Goal: Information Seeking & Learning: Learn about a topic

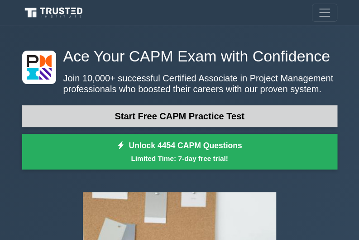
click at [164, 122] on link "Start Free CAPM Practice Test" at bounding box center [179, 116] width 315 height 22
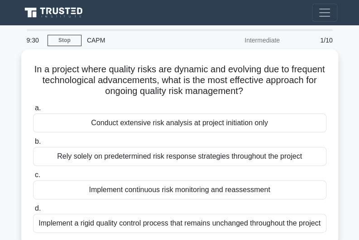
scroll to position [18, 0]
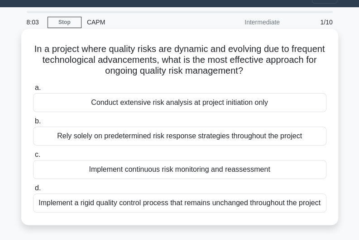
click at [182, 168] on div "Implement continuous risk monitoring and reassessment" at bounding box center [179, 169] width 293 height 19
click at [33, 158] on input "c. Implement continuous risk monitoring and reassessment" at bounding box center [33, 155] width 0 height 6
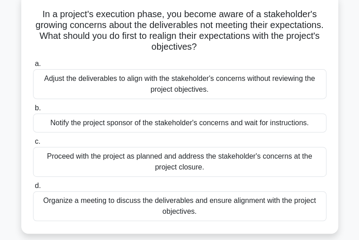
scroll to position [73, 0]
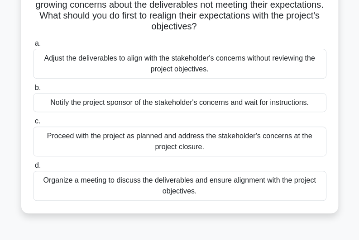
click at [233, 188] on div "Organize a meeting to discuss the deliverables and ensure alignment with the pr…" at bounding box center [179, 186] width 293 height 30
click at [33, 169] on input "d. Organize a meeting to discuss the deliverables and ensure alignment with the…" at bounding box center [33, 166] width 0 height 6
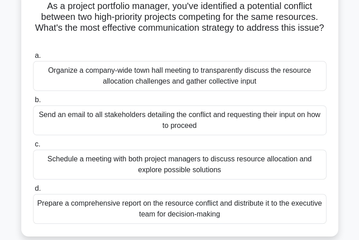
scroll to position [81, 0]
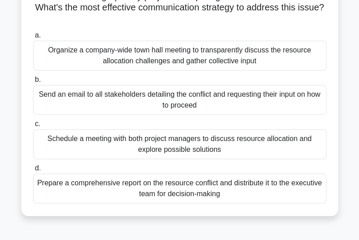
click at [267, 150] on div "Schedule a meeting with both project managers to discuss resource allocation an…" at bounding box center [179, 144] width 293 height 30
click at [33, 127] on input "c. Schedule a meeting with both project managers to discuss resource allocation…" at bounding box center [33, 124] width 0 height 6
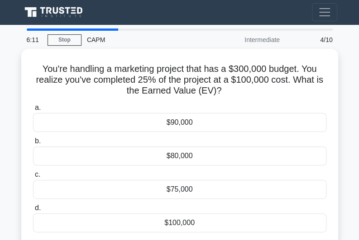
scroll to position [0, 0]
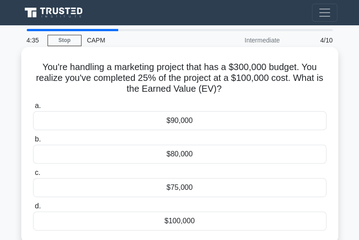
click at [221, 217] on div "$100,000" at bounding box center [179, 221] width 293 height 19
click at [33, 210] on input "d. $100,000" at bounding box center [33, 207] width 0 height 6
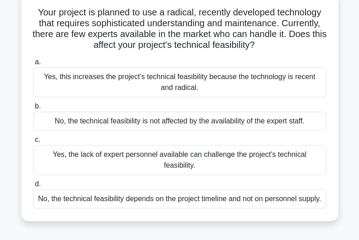
scroll to position [60, 0]
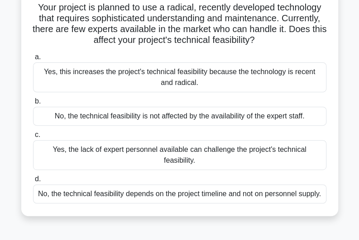
click at [266, 185] on div "No, the technical feasibility depends on the project timeline and not on person…" at bounding box center [179, 194] width 293 height 19
click at [33, 178] on input "d. No, the technical feasibility depends on the project timeline and not on per…" at bounding box center [33, 180] width 0 height 6
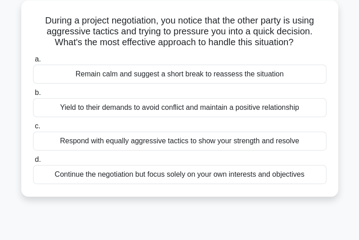
scroll to position [50, 0]
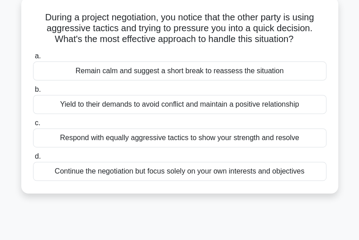
click at [266, 70] on div "Remain calm and suggest a short break to reassess the situation" at bounding box center [179, 71] width 293 height 19
click at [33, 59] on input "a. Remain calm and suggest a short break to reassess the situation" at bounding box center [33, 56] width 0 height 6
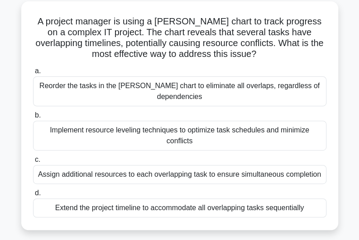
scroll to position [49, 0]
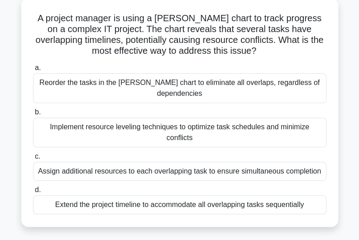
click at [152, 120] on div "Implement resource leveling techniques to optimize task schedules and minimize …" at bounding box center [179, 133] width 293 height 30
click at [33, 115] on input "b. Implement resource leveling techniques to optimize task schedules and minimi…" at bounding box center [33, 113] width 0 height 6
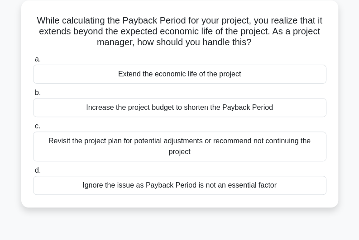
scroll to position [0, 0]
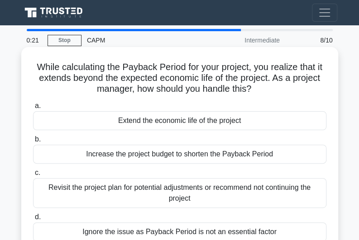
click at [152, 123] on div "Extend the economic life of the project" at bounding box center [179, 120] width 293 height 19
click at [33, 109] on input "a. Extend the economic life of the project" at bounding box center [33, 106] width 0 height 6
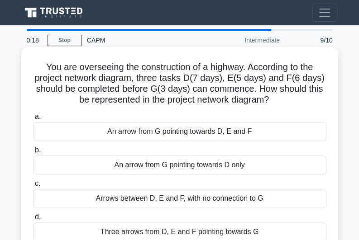
click at [153, 201] on div "Arrows between D, E and F, with no connection to G" at bounding box center [179, 198] width 293 height 19
click at [33, 187] on input "c. Arrows between D, E and F, with no connection to G" at bounding box center [33, 184] width 0 height 6
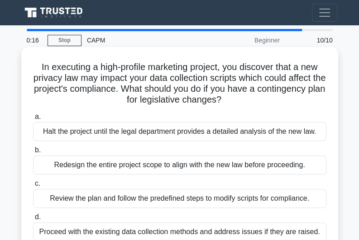
click at [133, 138] on div "Halt the project until the legal department provides a detailed analysis of the…" at bounding box center [179, 131] width 293 height 19
click at [33, 120] on input "a. Halt the project until the legal department provides a detailed analysis of …" at bounding box center [33, 117] width 0 height 6
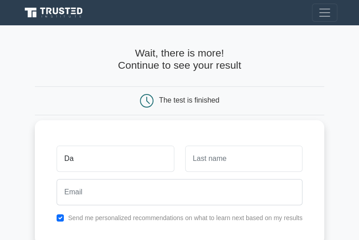
type input "David"
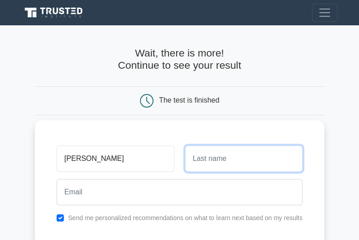
click at [205, 166] on input "text" at bounding box center [243, 159] width 117 height 26
type input "Delesca"
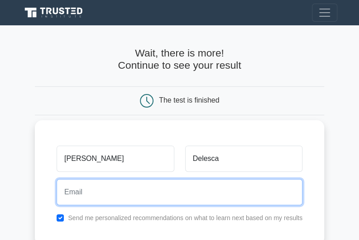
click at [225, 195] on input "email" at bounding box center [180, 192] width 246 height 26
type input "delescadavid@gmail.com"
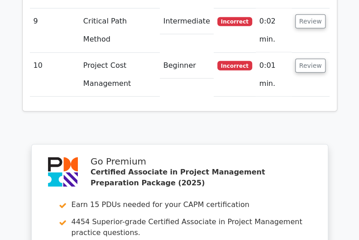
scroll to position [1872, 0]
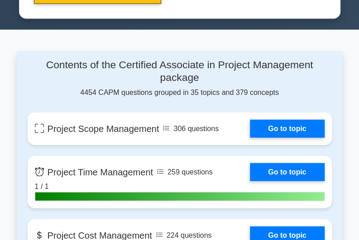
scroll to position [539, 0]
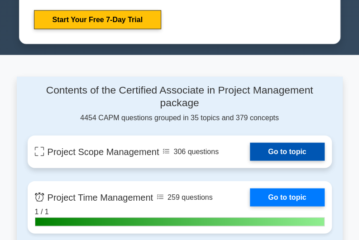
click at [274, 147] on link "Go to topic" at bounding box center [287, 152] width 74 height 18
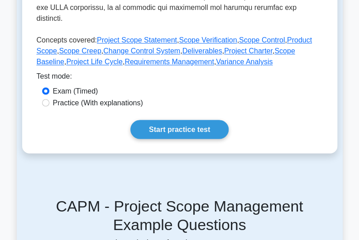
scroll to position [454, 0]
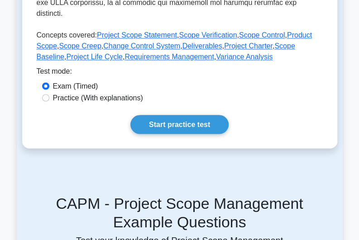
click at [123, 101] on label "Practice (With explanations)" at bounding box center [98, 97] width 90 height 11
click at [49, 101] on input "Practice (With explanations)" at bounding box center [45, 97] width 7 height 7
radio input "true"
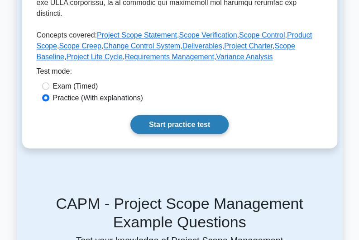
click at [176, 121] on link "Start practice test" at bounding box center [179, 124] width 98 height 19
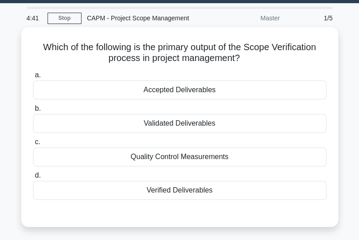
scroll to position [40, 0]
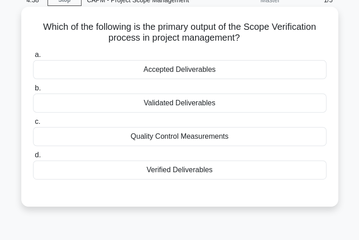
click at [220, 103] on div "Validated Deliverables" at bounding box center [179, 103] width 293 height 19
click at [33, 91] on input "b. Validated Deliverables" at bounding box center [33, 89] width 0 height 6
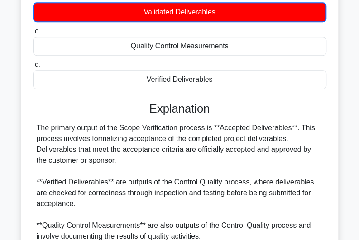
scroll to position [134, 0]
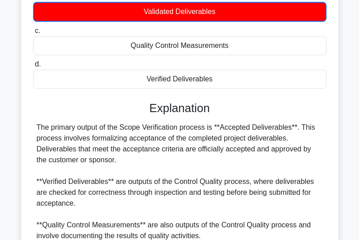
click at [33, 28] on input "c. Quality Control Measurements" at bounding box center [33, 31] width 0 height 6
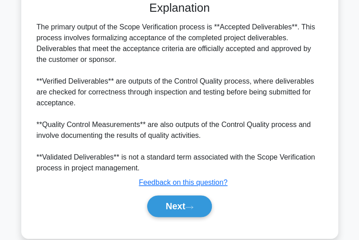
scroll to position [247, 0]
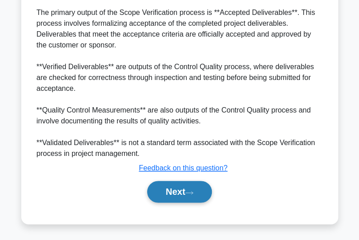
click at [193, 192] on icon at bounding box center [189, 193] width 8 height 5
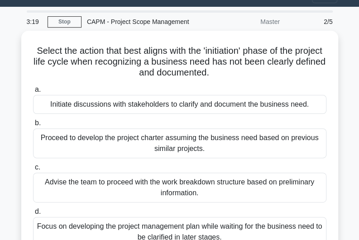
scroll to position [17, 0]
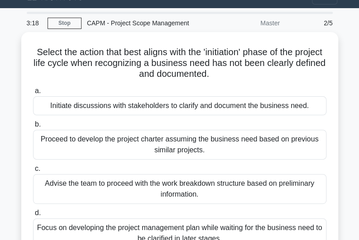
drag, startPoint x: 356, startPoint y: 62, endPoint x: 361, endPoint y: 72, distance: 10.7
click at [358, 72] on html "Go Premium [PERSON_NAME]" at bounding box center [179, 225] width 359 height 485
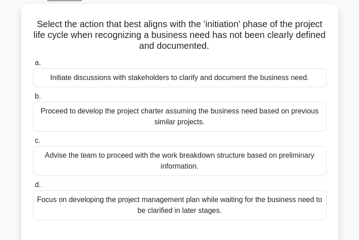
scroll to position [52, 0]
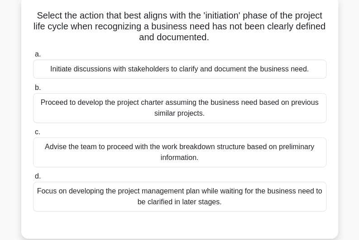
click at [210, 105] on div "Proceed to develop the project charter assuming the business need based on prev…" at bounding box center [179, 108] width 293 height 30
click at [33, 91] on input "b. Proceed to develop the project charter assuming the business need based on p…" at bounding box center [33, 88] width 0 height 6
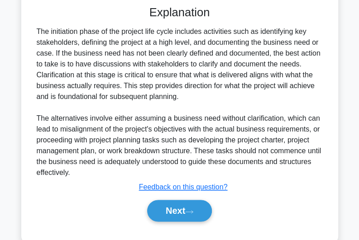
scroll to position [275, 0]
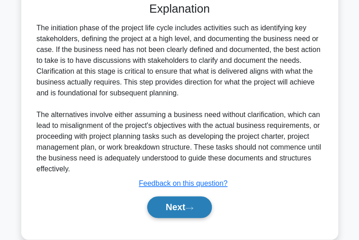
click at [175, 204] on button "Next" at bounding box center [179, 207] width 65 height 22
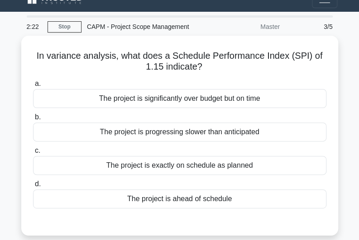
scroll to position [19, 0]
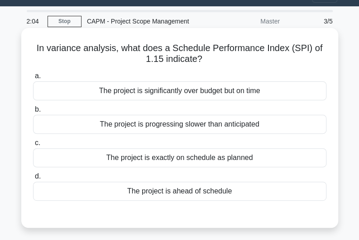
click at [183, 188] on div "The project is ahead of schedule" at bounding box center [179, 191] width 293 height 19
click at [33, 180] on input "d. The project is ahead of schedule" at bounding box center [33, 177] width 0 height 6
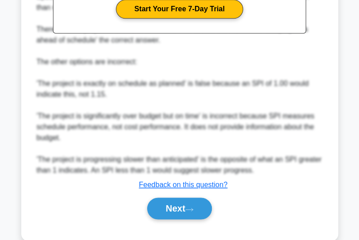
scroll to position [320, 0]
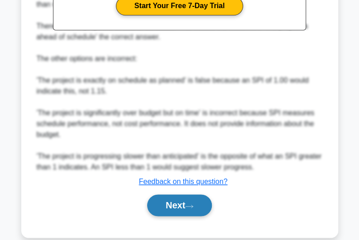
click at [193, 204] on icon at bounding box center [189, 206] width 8 height 5
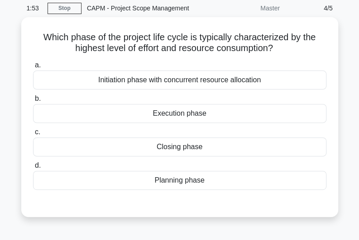
scroll to position [30, 0]
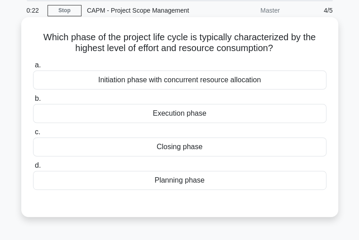
click at [205, 110] on div "Execution phase" at bounding box center [179, 113] width 293 height 19
click at [33, 102] on input "b. Execution phase" at bounding box center [33, 99] width 0 height 6
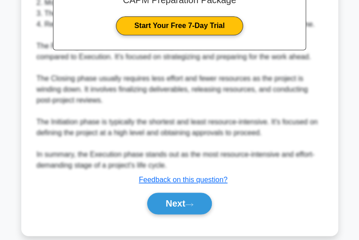
scroll to position [311, 0]
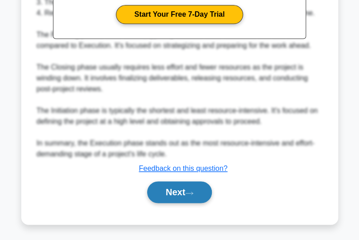
click at [193, 192] on icon at bounding box center [189, 193] width 7 height 3
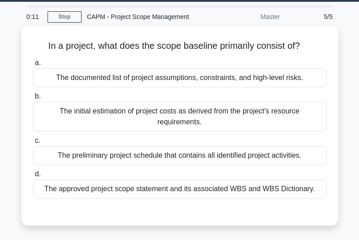
scroll to position [23, 0]
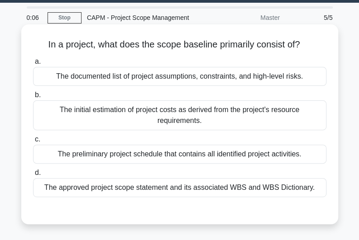
click at [253, 78] on div "The documented list of project assumptions, constraints, and high-level risks." at bounding box center [179, 76] width 293 height 19
click at [33, 65] on input "a. The documented list of project assumptions, constraints, and high-level risk…" at bounding box center [33, 62] width 0 height 6
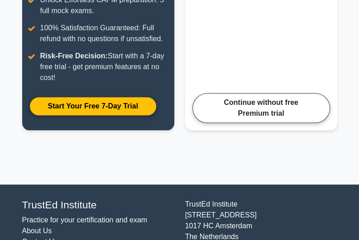
scroll to position [292, 0]
